Goal: Navigation & Orientation: Find specific page/section

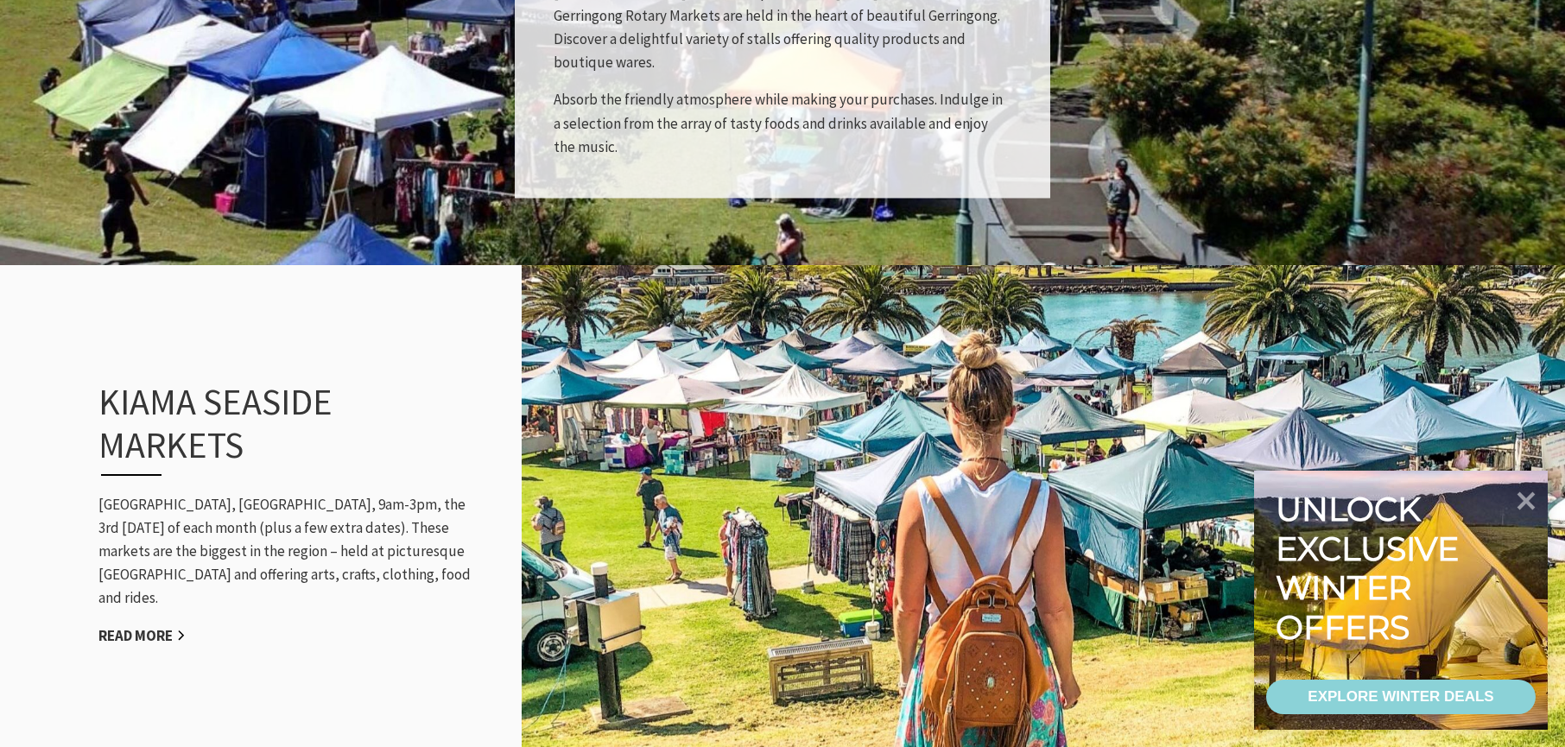
scroll to position [1555, 0]
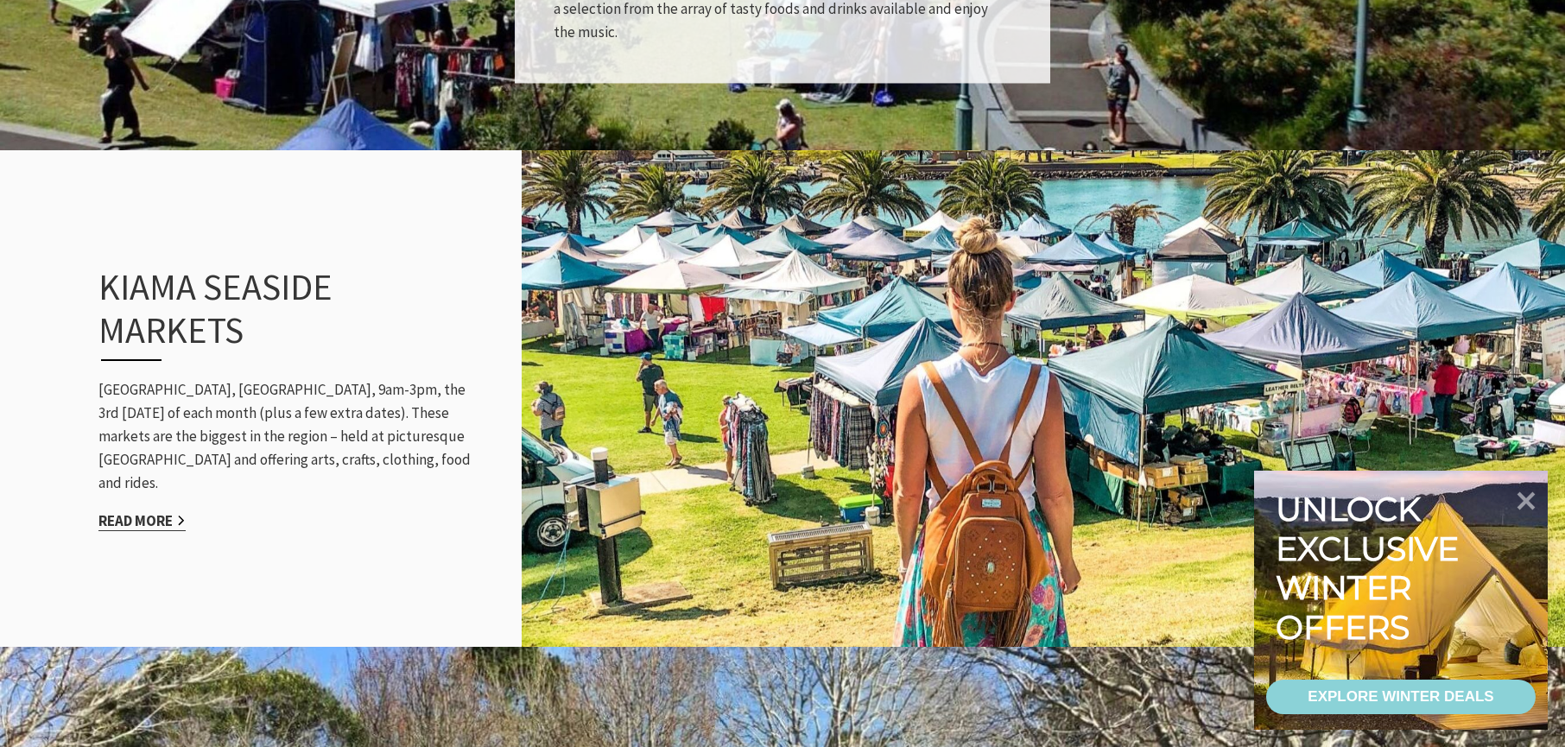
click at [136, 511] on link "Read More" at bounding box center [141, 521] width 87 height 20
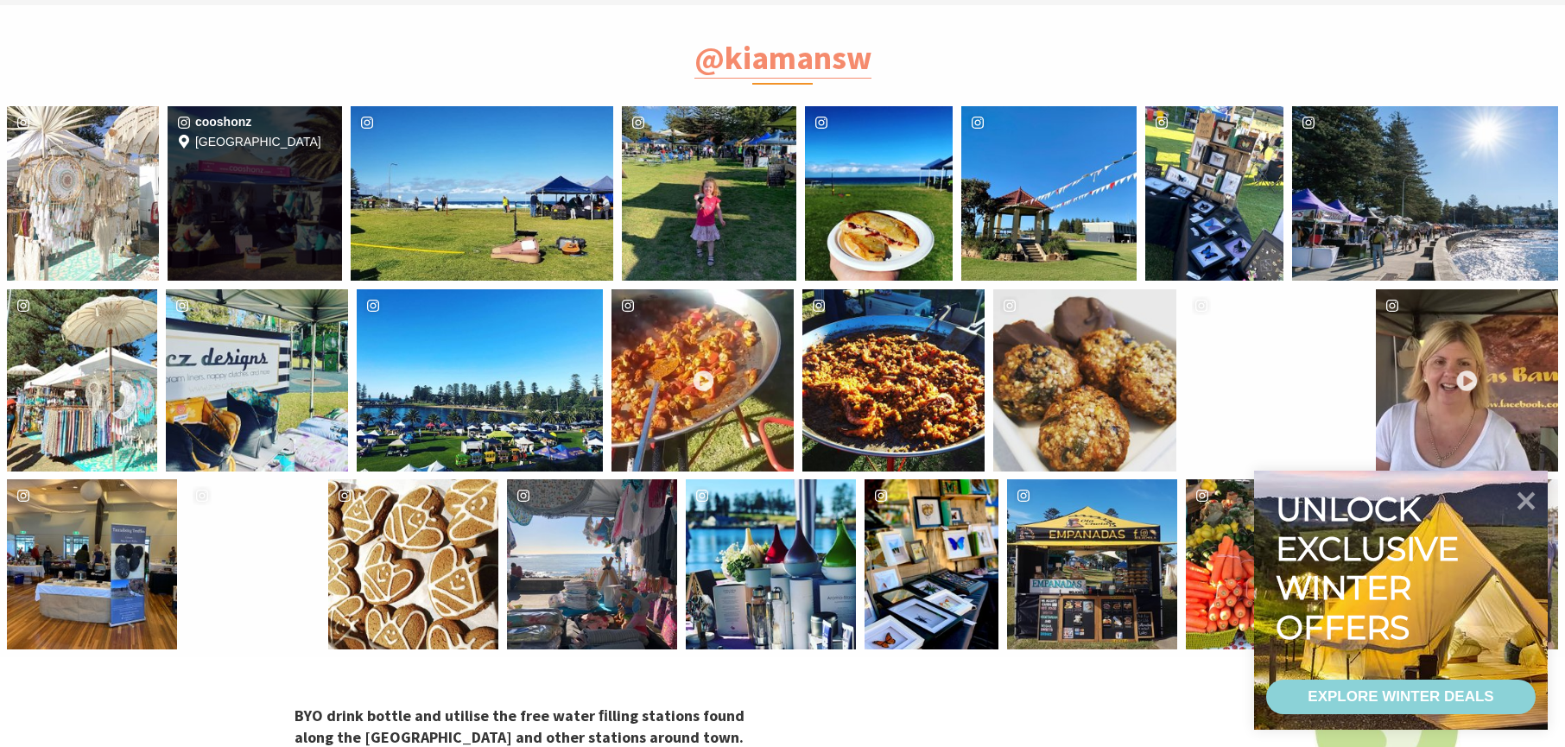
scroll to position [3196, 0]
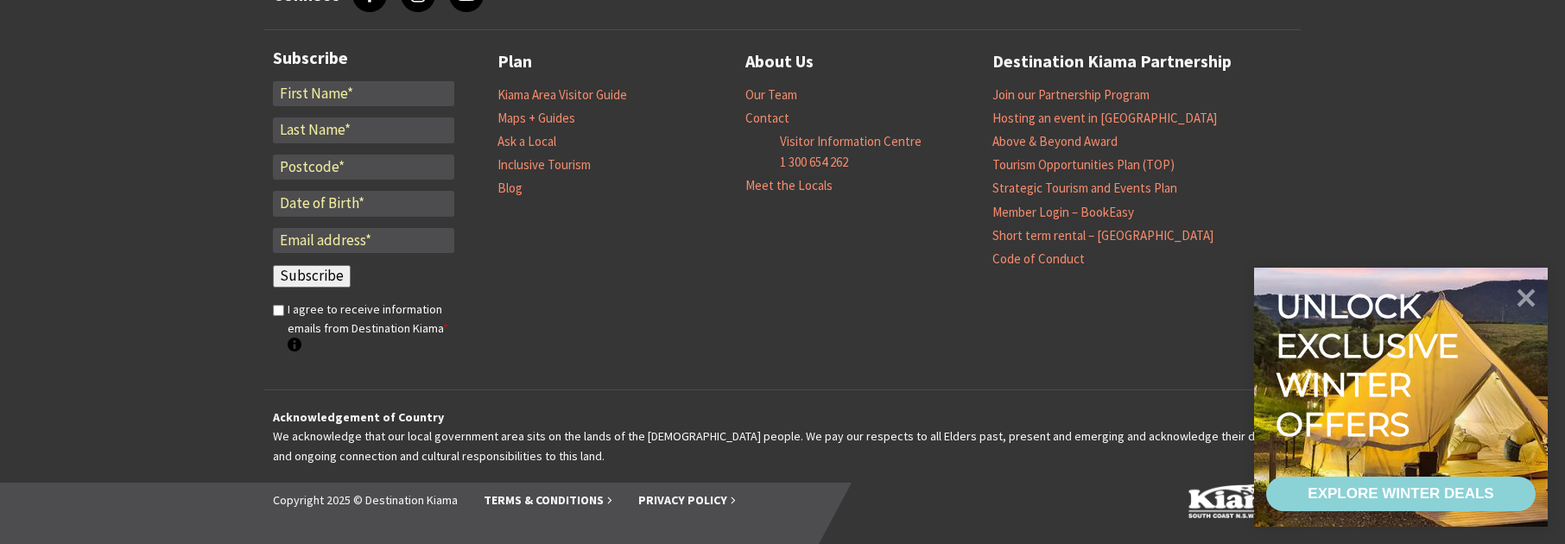
scroll to position [6835, 0]
